Goal: Obtain resource: Obtain resource

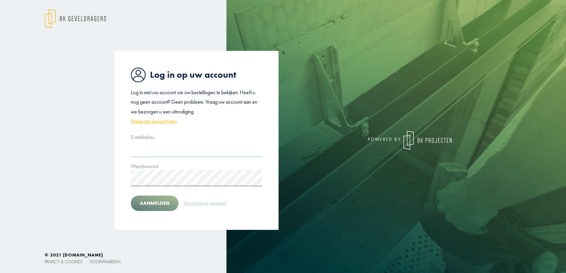
click at [153, 152] on input "text" at bounding box center [196, 149] width 131 height 16
type input "**********"
click at [131, 196] on button "Aanmelden" at bounding box center [155, 203] width 48 height 15
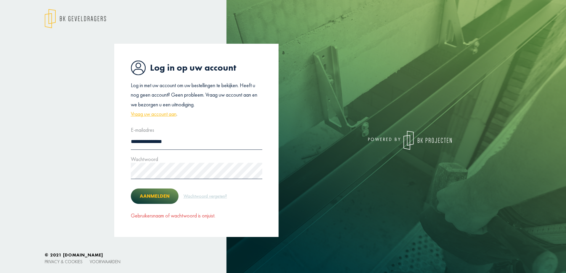
click at [160, 194] on button "Aanmelden" at bounding box center [155, 196] width 48 height 15
click at [160, 196] on button "Aanmelden" at bounding box center [155, 196] width 48 height 15
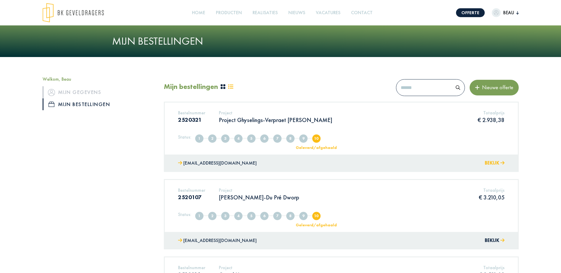
click at [493, 165] on button "Bekijk" at bounding box center [495, 163] width 20 height 9
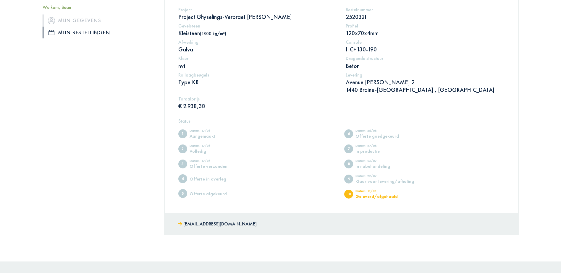
scroll to position [33, 0]
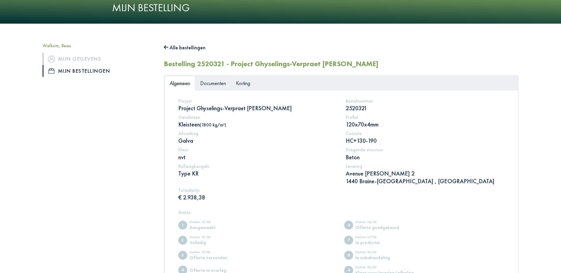
click at [213, 85] on span "Documenten" at bounding box center [213, 83] width 26 height 7
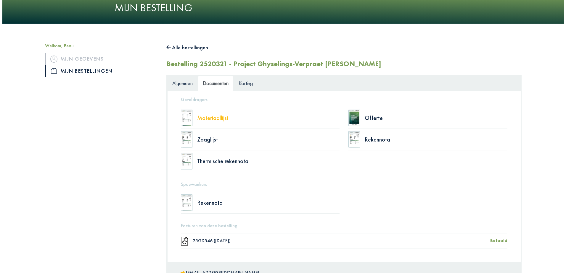
scroll to position [63, 0]
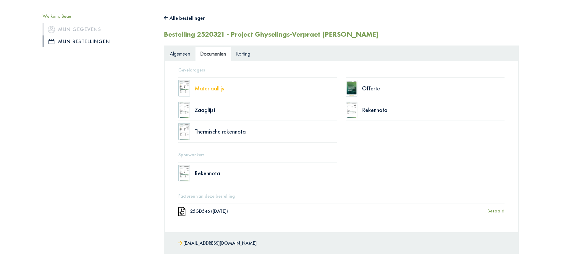
click at [196, 88] on div "Materiaallijst" at bounding box center [266, 89] width 143 height 6
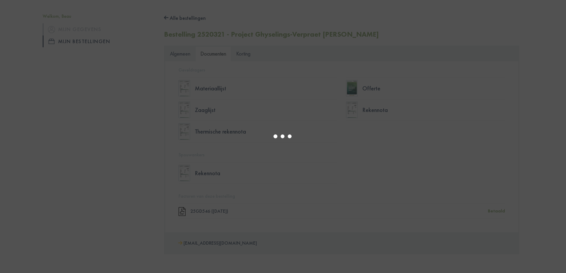
select select "******"
type input "*"
select select "****"
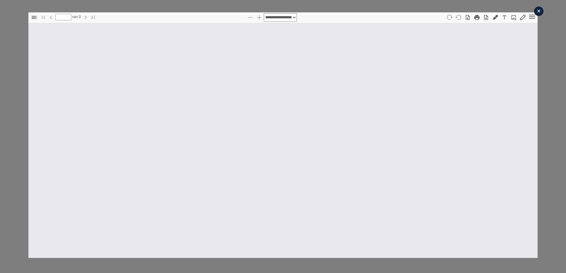
type input "*"
select select "****"
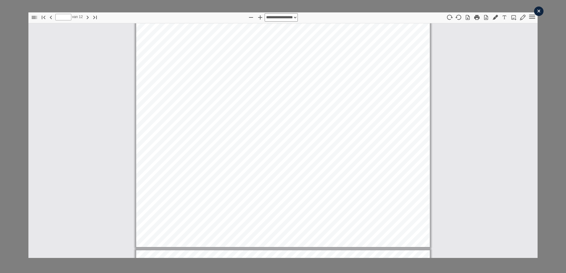
scroll to position [102, 0]
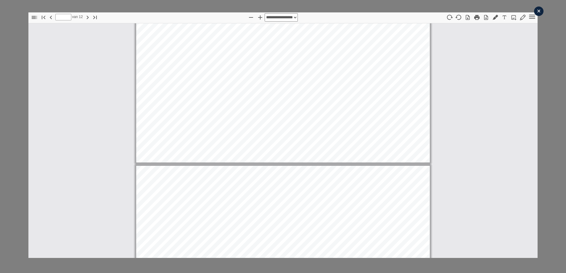
type input "*"
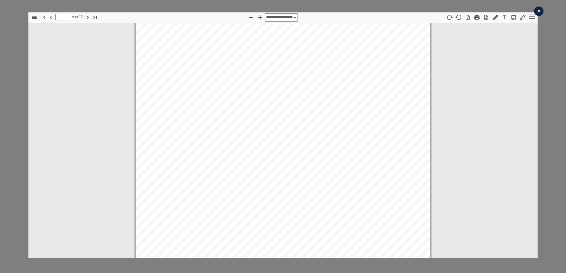
scroll to position [0, 0]
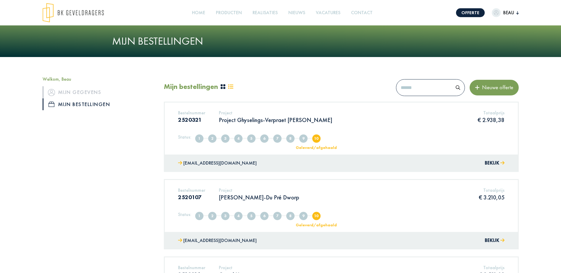
click at [232, 120] on p "Project Ghyselings-Verpraet [PERSON_NAME]" at bounding box center [276, 120] width 114 height 8
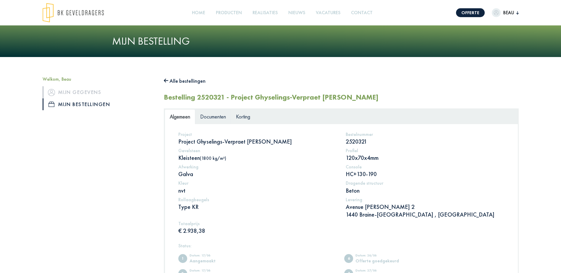
click at [213, 120] on span "Documenten" at bounding box center [213, 116] width 26 height 7
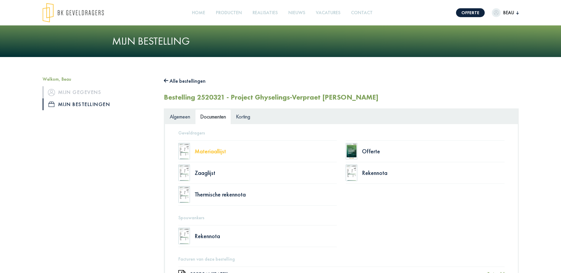
click at [211, 152] on div "Materiaallijst" at bounding box center [266, 152] width 143 height 6
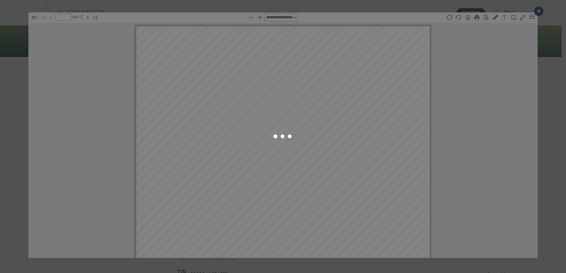
scroll to position [3, 0]
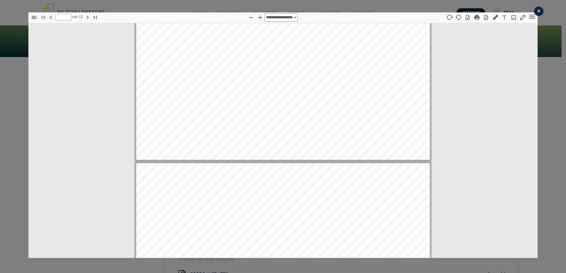
type input "*"
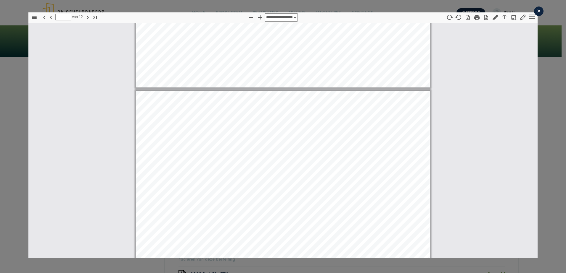
scroll to position [1039, 0]
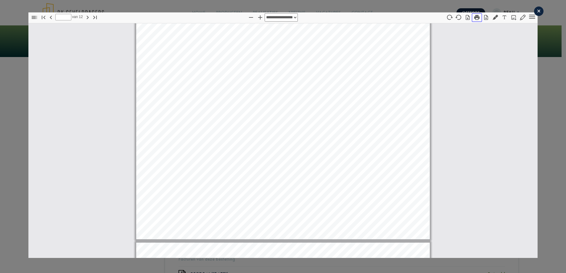
click at [474, 18] on icon "button" at bounding box center [476, 17] width 5 height 5
click at [535, 12] on div "×" at bounding box center [538, 11] width 9 height 9
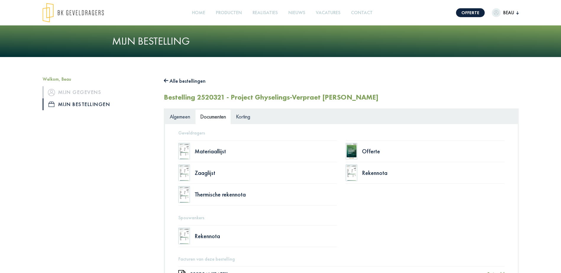
click at [353, 174] on img at bounding box center [352, 173] width 12 height 17
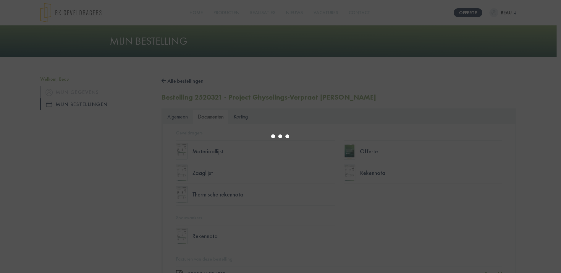
type input "*"
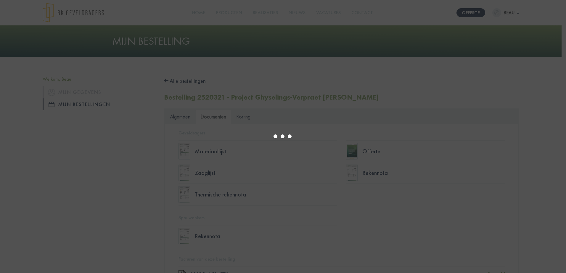
select select "****"
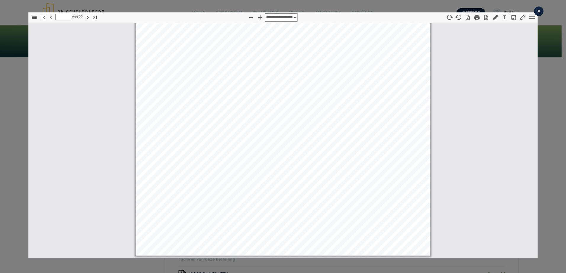
scroll to position [2852, 0]
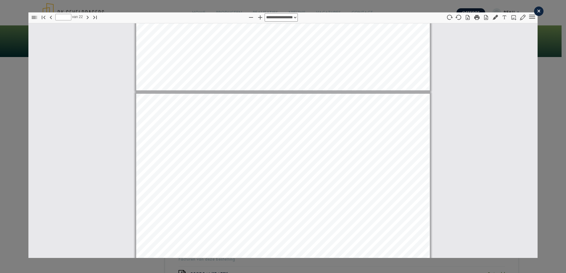
type input "*"
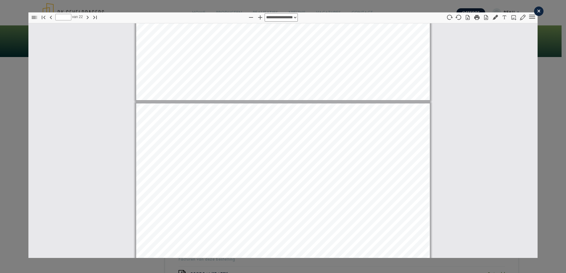
click at [534, 14] on div "×" at bounding box center [538, 11] width 9 height 9
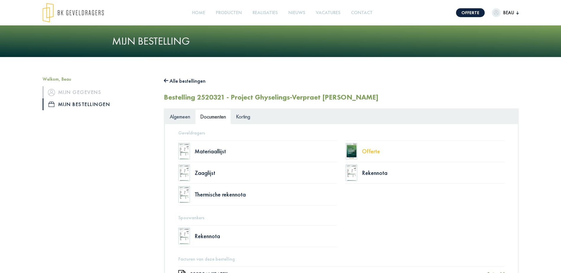
click at [374, 150] on div "Offerte" at bounding box center [433, 152] width 143 height 6
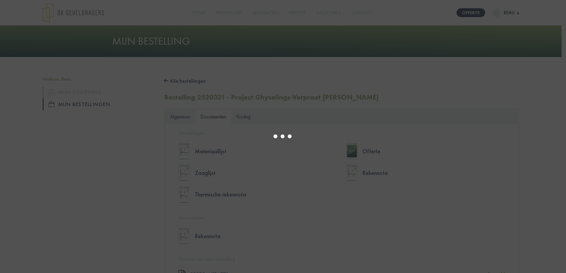
select select "****"
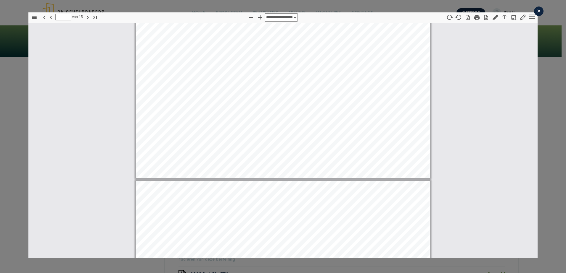
scroll to position [5301, 0]
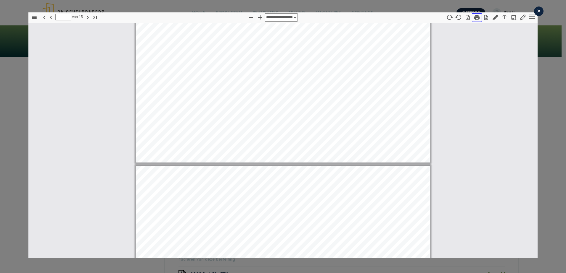
click at [476, 18] on button "button" at bounding box center [477, 17] width 10 height 9
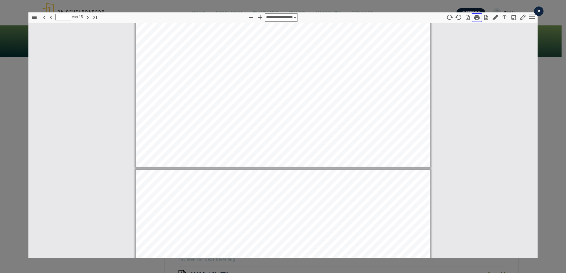
type input "**"
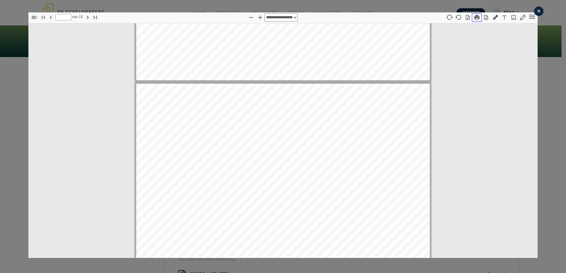
scroll to position [5863, 0]
